Goal: Information Seeking & Learning: Learn about a topic

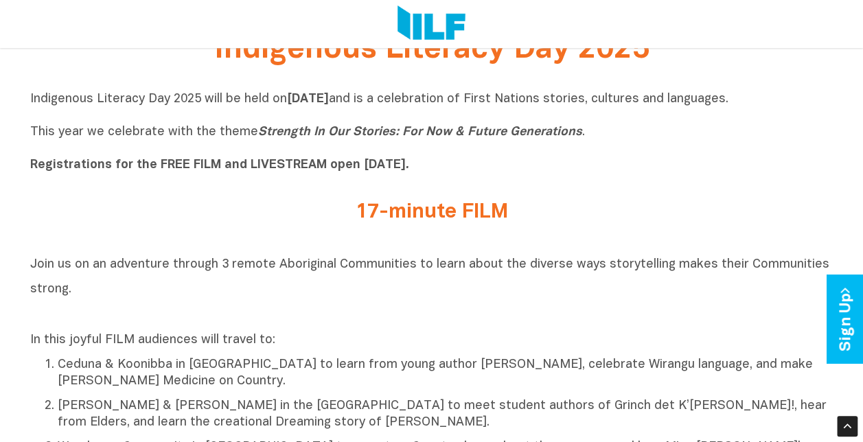
scroll to position [401, 0]
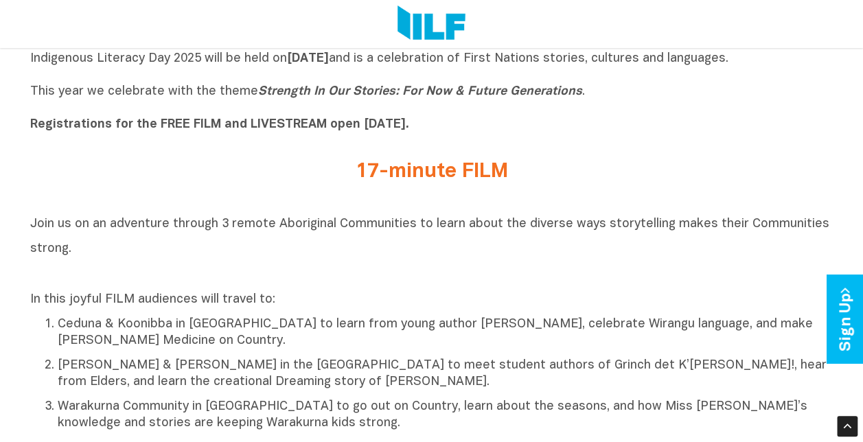
scroll to position [440, 0]
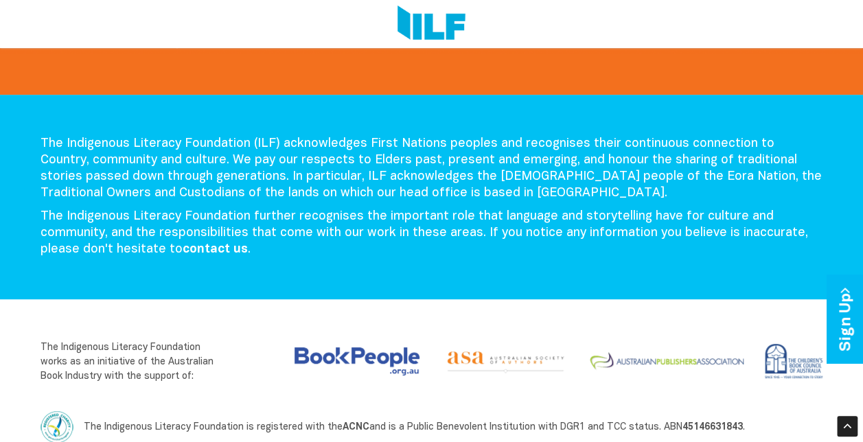
scroll to position [2886, 0]
